Goal: Information Seeking & Learning: Learn about a topic

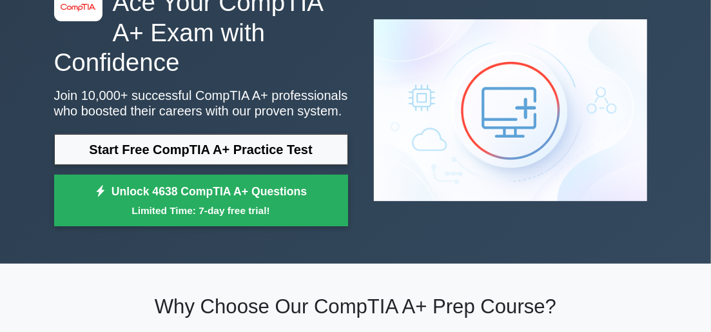
scroll to position [64, 0]
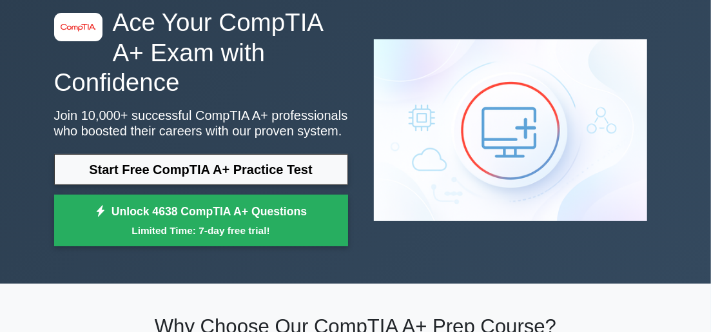
click at [446, 160] on img at bounding box center [510, 130] width 294 height 203
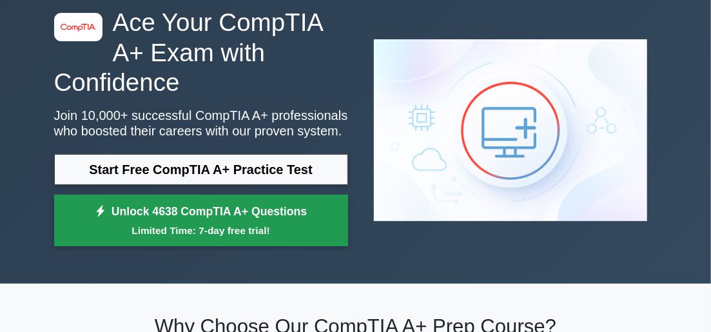
click at [207, 204] on link "Unlock 4638 CompTIA A+ Questions Limited Time: 7-day free trial!" at bounding box center [201, 221] width 294 height 52
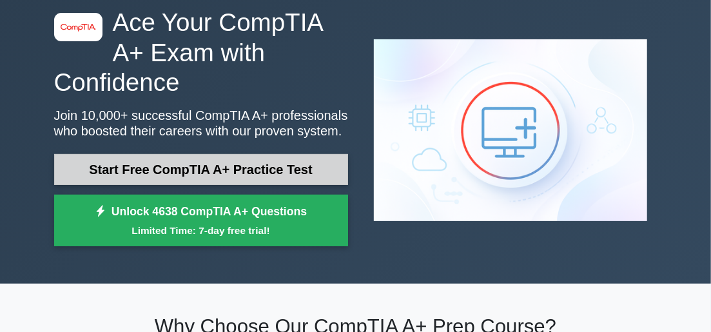
click at [181, 175] on link "Start Free CompTIA A+ Practice Test" at bounding box center [201, 169] width 294 height 31
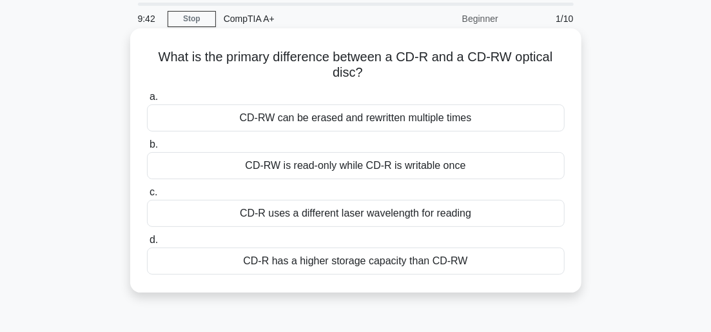
scroll to position [64, 0]
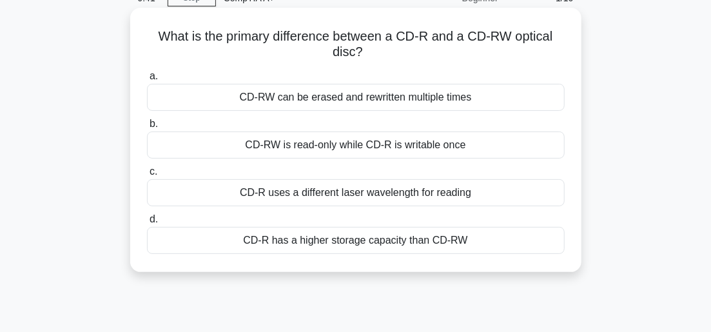
click at [293, 246] on div "CD-R has a higher storage capacity than CD-RW" at bounding box center [356, 240] width 418 height 27
click at [147, 224] on input "d. CD-R has a higher storage capacity than CD-RW" at bounding box center [147, 219] width 0 height 8
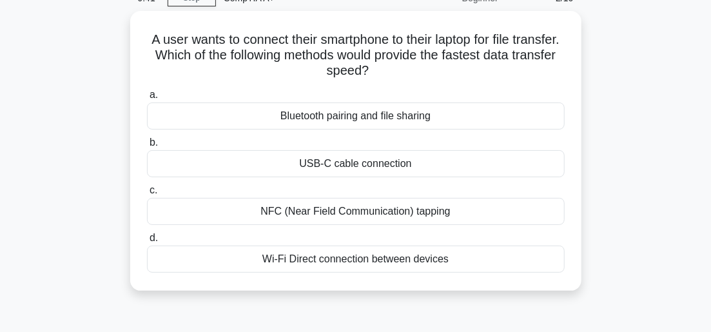
scroll to position [0, 0]
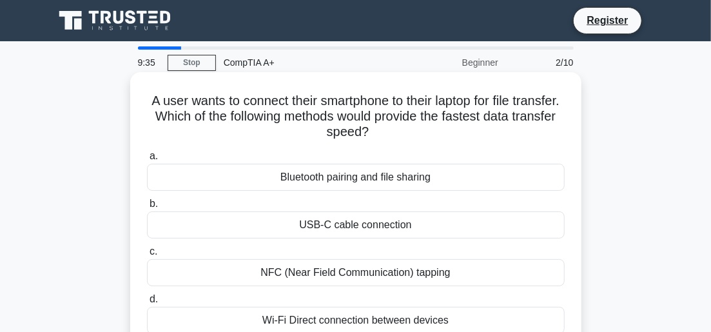
click at [318, 228] on div "USB-C cable connection" at bounding box center [356, 224] width 418 height 27
click at [147, 208] on input "b. USB-C cable connection" at bounding box center [147, 204] width 0 height 8
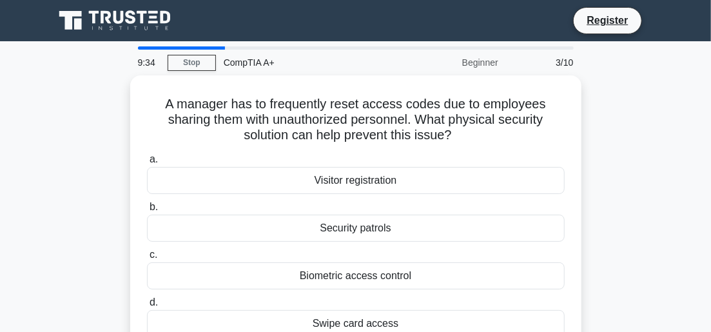
click at [318, 228] on div "Security patrols" at bounding box center [356, 228] width 418 height 27
click at [147, 211] on input "b. Security patrols" at bounding box center [147, 207] width 0 height 8
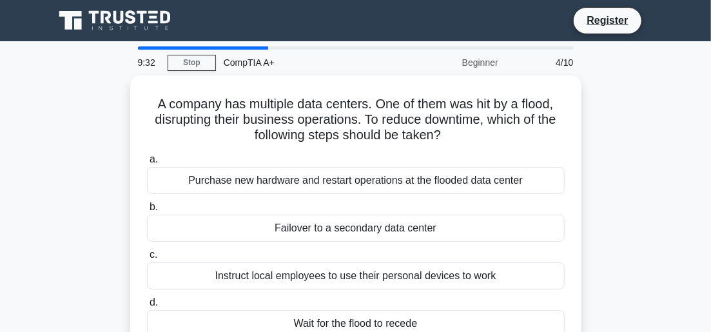
click at [318, 228] on div "Failover to a secondary data center" at bounding box center [356, 228] width 418 height 27
click at [147, 211] on input "b. Failover to a secondary data center" at bounding box center [147, 207] width 0 height 8
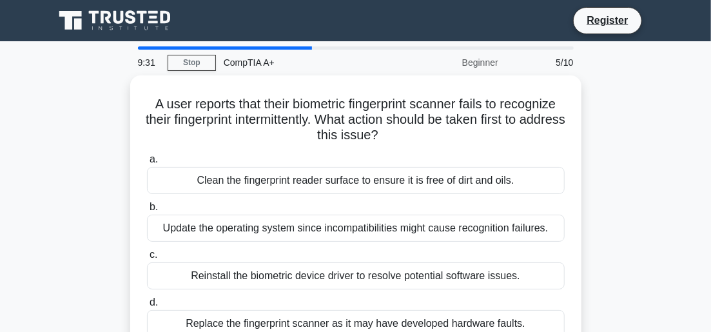
click at [318, 228] on div "Update the operating system since incompatibilities might cause recognition fai…" at bounding box center [356, 228] width 418 height 27
click at [147, 211] on input "b. Update the operating system since incompatibilities might cause recognition …" at bounding box center [147, 207] width 0 height 8
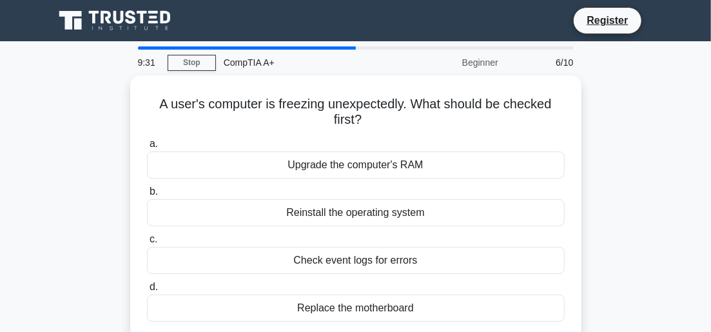
click at [318, 231] on label "c. Check event logs for errors" at bounding box center [356, 252] width 418 height 43
click at [147, 235] on input "c. Check event logs for errors" at bounding box center [147, 239] width 0 height 8
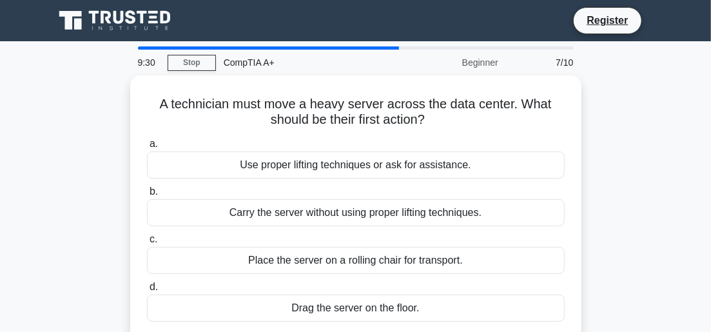
click at [318, 231] on label "c. Place the server on a rolling chair for transport." at bounding box center [356, 252] width 418 height 43
click at [147, 235] on input "c. Place the server on a rolling chair for transport." at bounding box center [147, 239] width 0 height 8
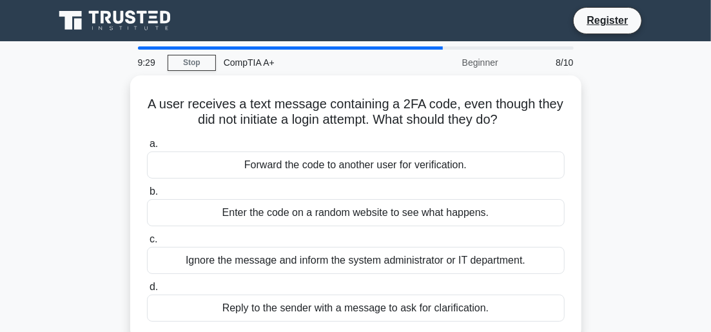
click at [318, 231] on label "c. Ignore the message and inform the system administrator or IT department." at bounding box center [356, 252] width 418 height 43
click at [147, 235] on input "c. Ignore the message and inform the system administrator or IT department." at bounding box center [147, 239] width 0 height 8
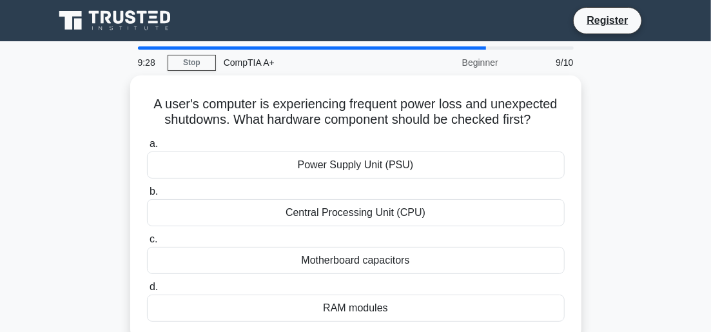
click at [318, 231] on label "c. Motherboard capacitors" at bounding box center [356, 252] width 418 height 43
click at [147, 235] on input "c. Motherboard capacitors" at bounding box center [147, 239] width 0 height 8
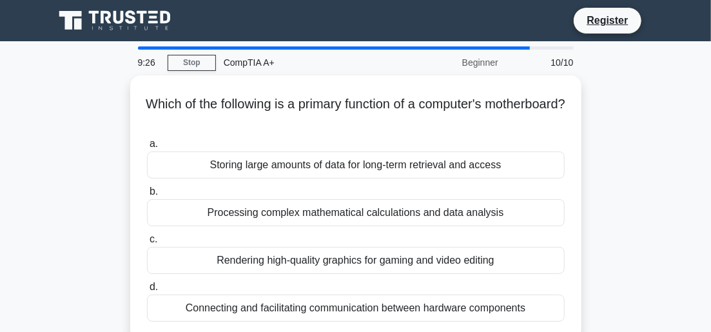
click at [318, 231] on label "c. Rendering high-quality graphics for gaming and video editing" at bounding box center [356, 252] width 418 height 43
click at [147, 235] on input "c. Rendering high-quality graphics for gaming and video editing" at bounding box center [147, 239] width 0 height 8
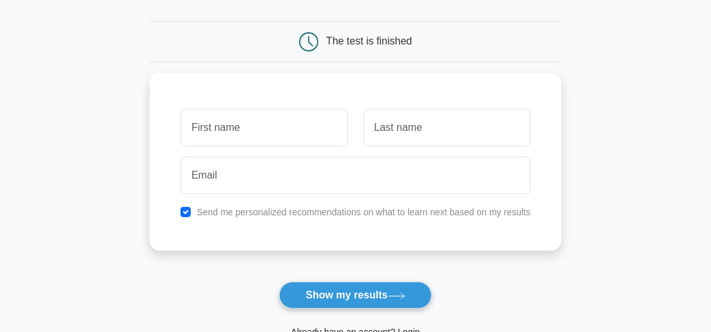
scroll to position [129, 0]
